Goal: Check status: Check status

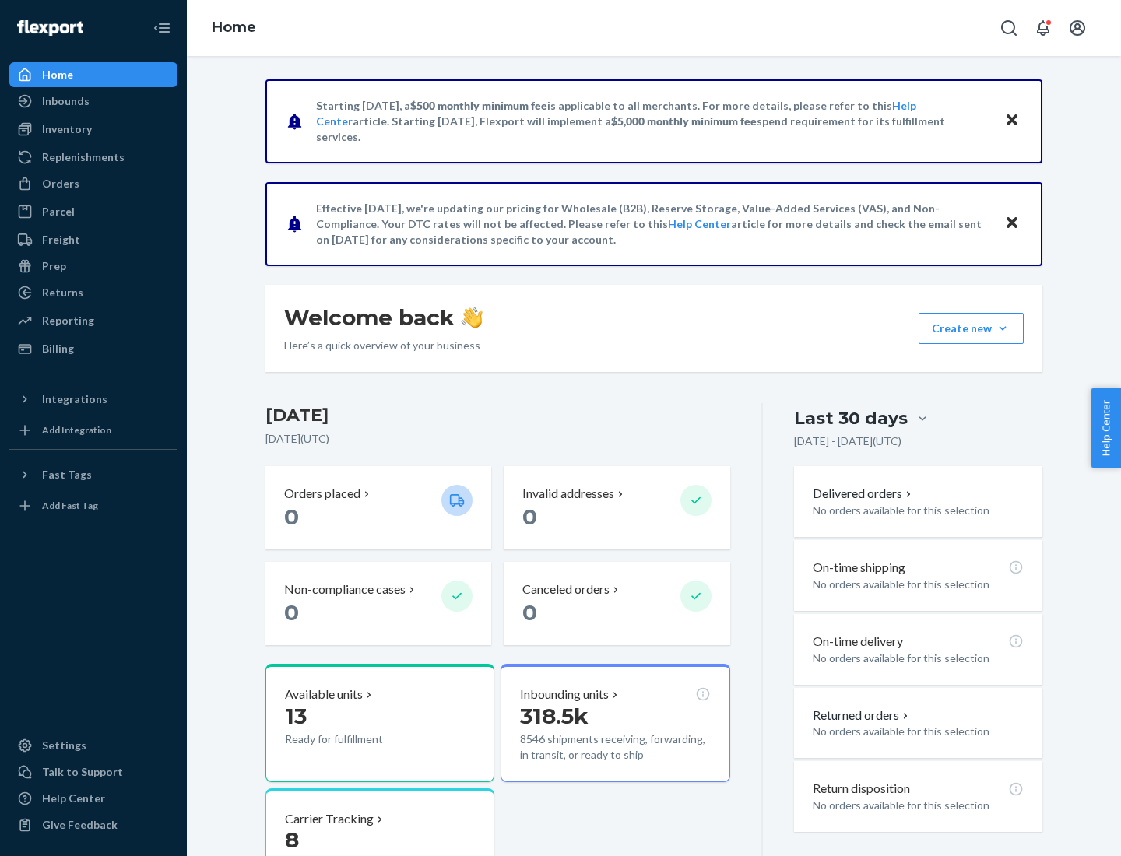
click at [1002, 328] on button "Create new Create new inbound Create new order Create new product" at bounding box center [970, 328] width 105 height 31
click at [65, 101] on div "Inbounds" at bounding box center [65, 101] width 47 height 16
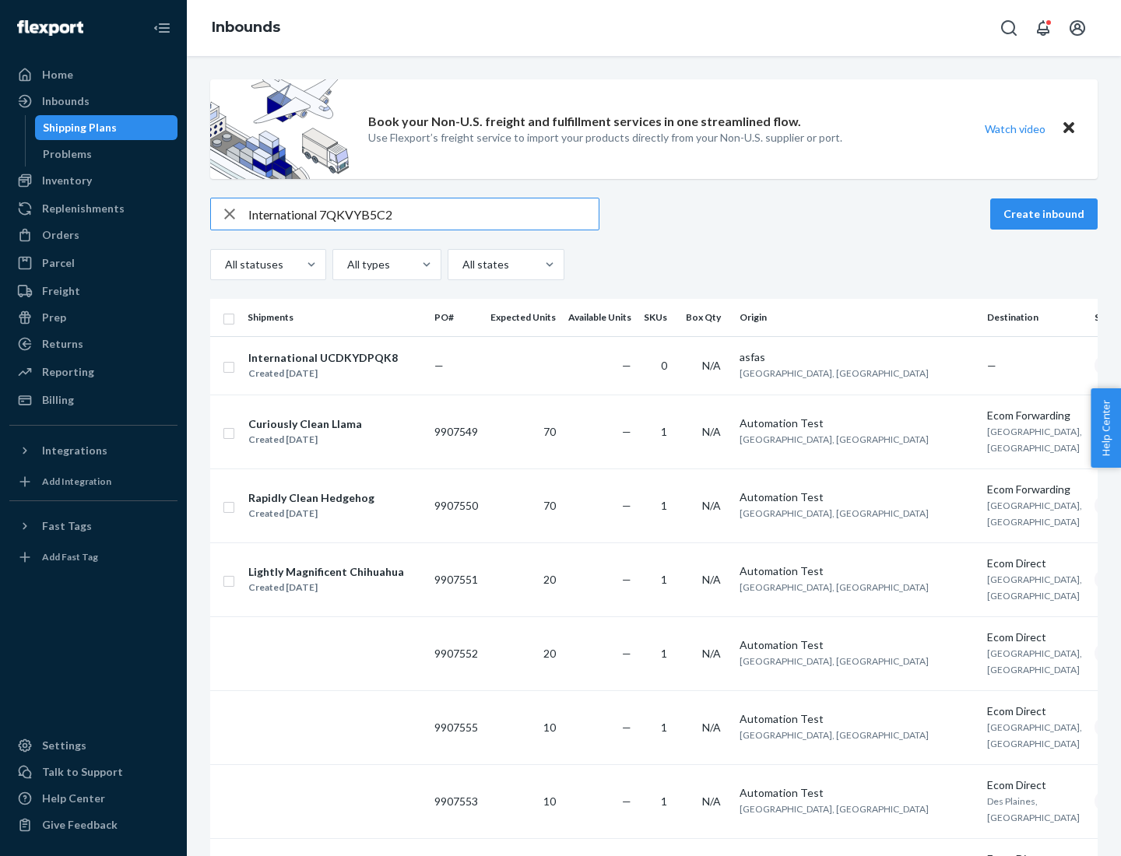
type input "International 7QKVYB5C29"
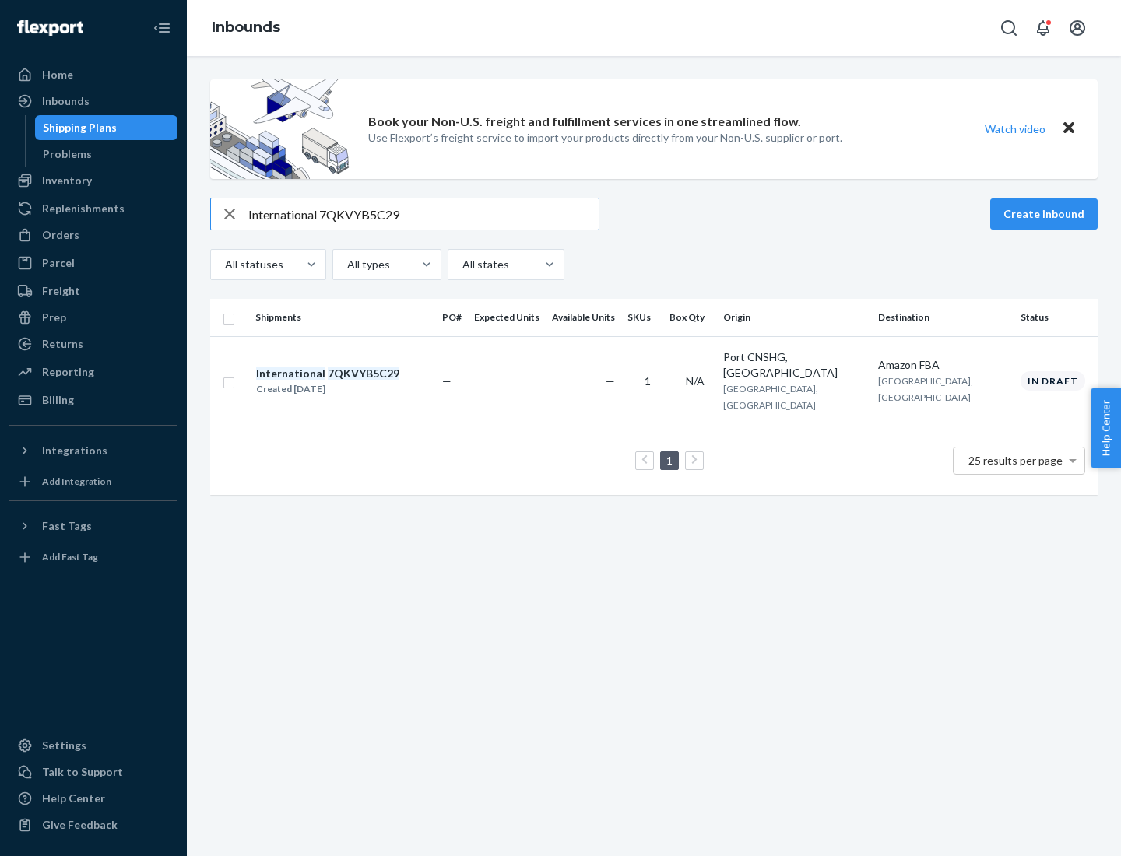
click at [354, 381] on div "Created [DATE]" at bounding box center [327, 389] width 143 height 16
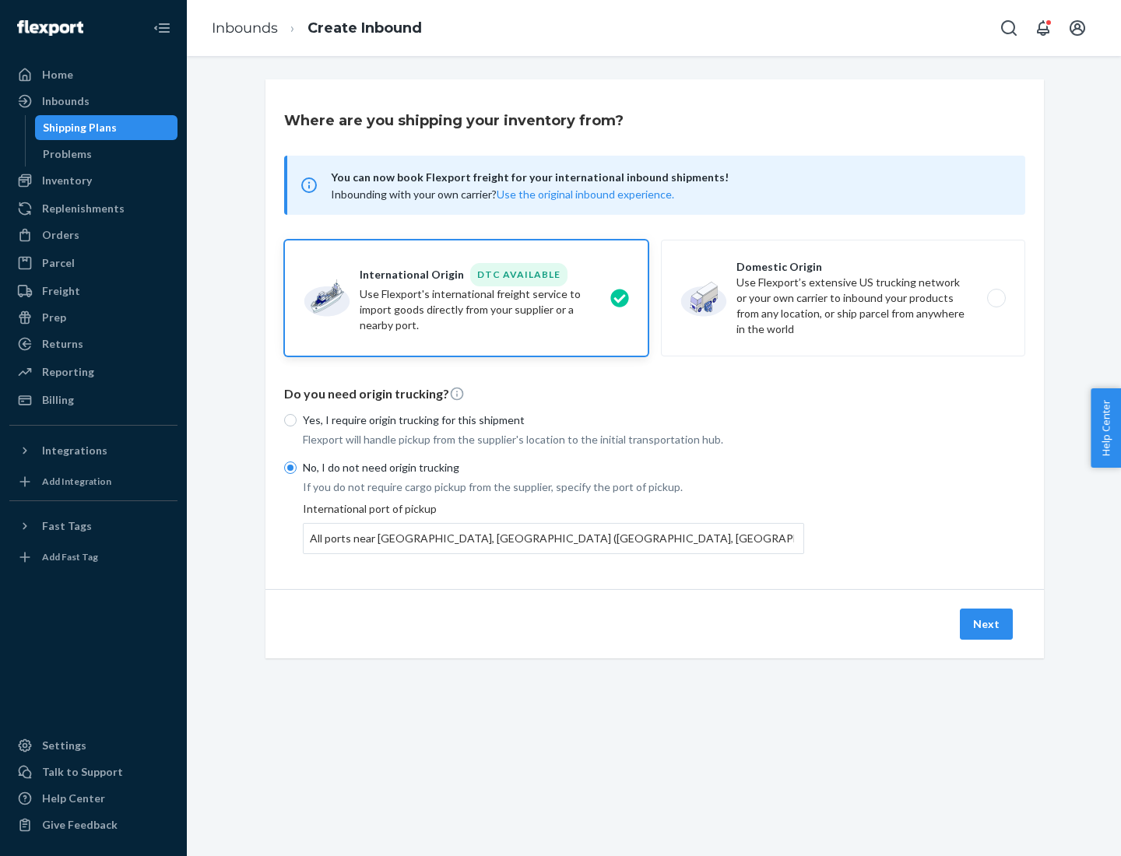
click at [987, 623] on button "Next" at bounding box center [985, 624] width 53 height 31
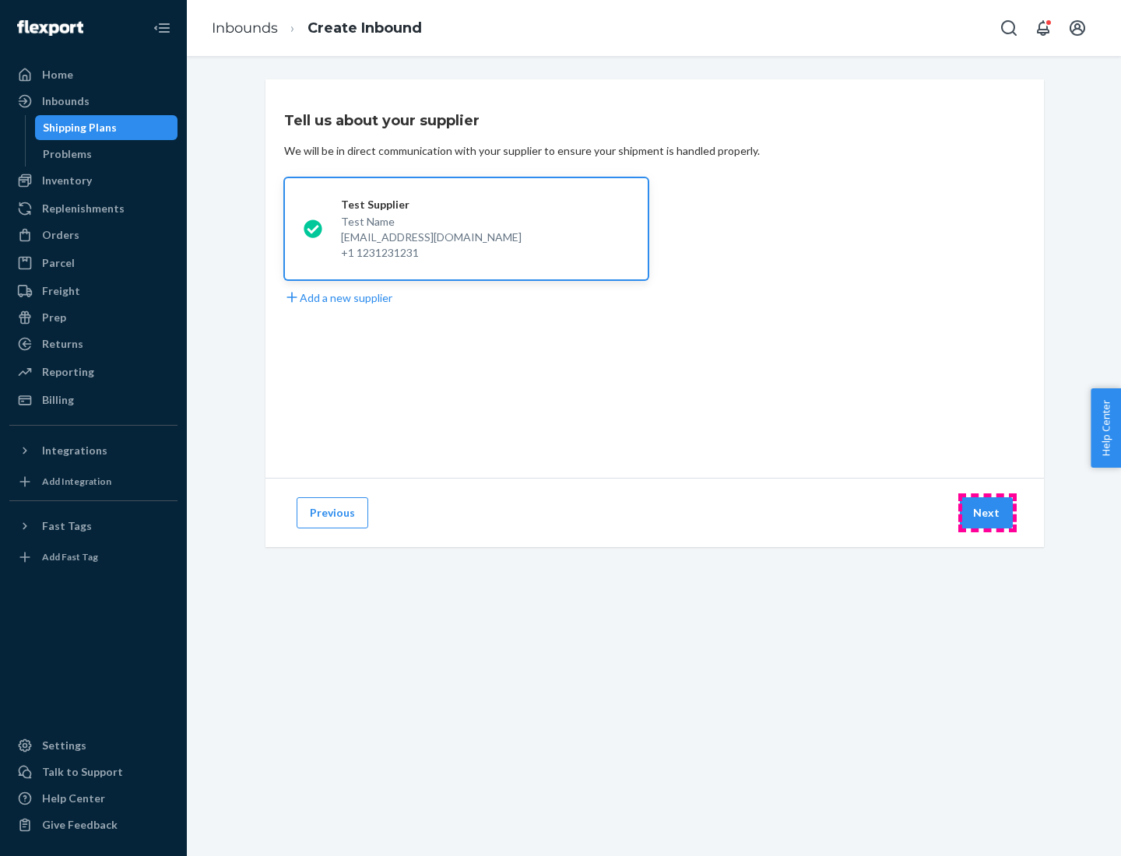
click at [987, 513] on button "Next" at bounding box center [985, 512] width 53 height 31
